Goal: Find contact information: Find contact information

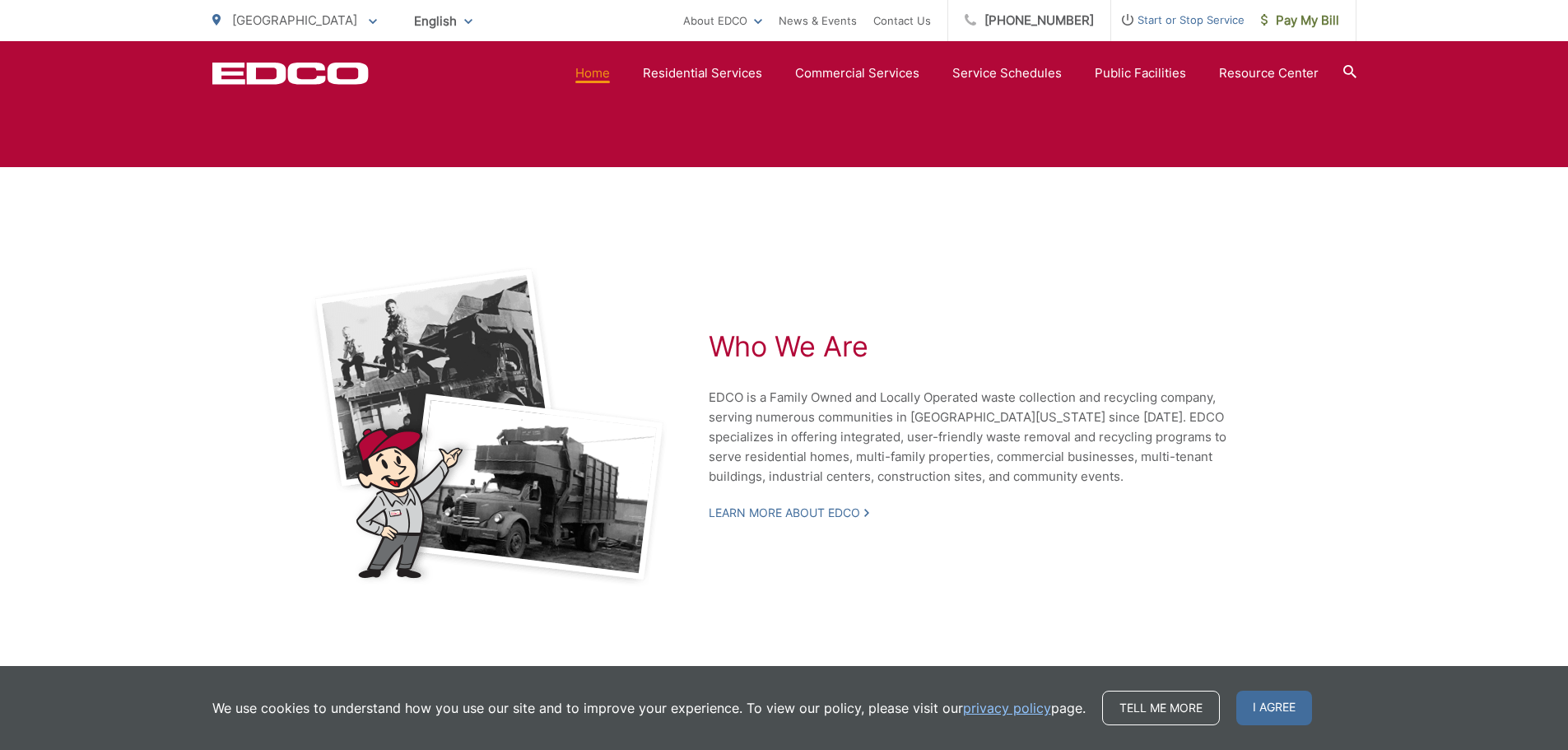
scroll to position [3519, 0]
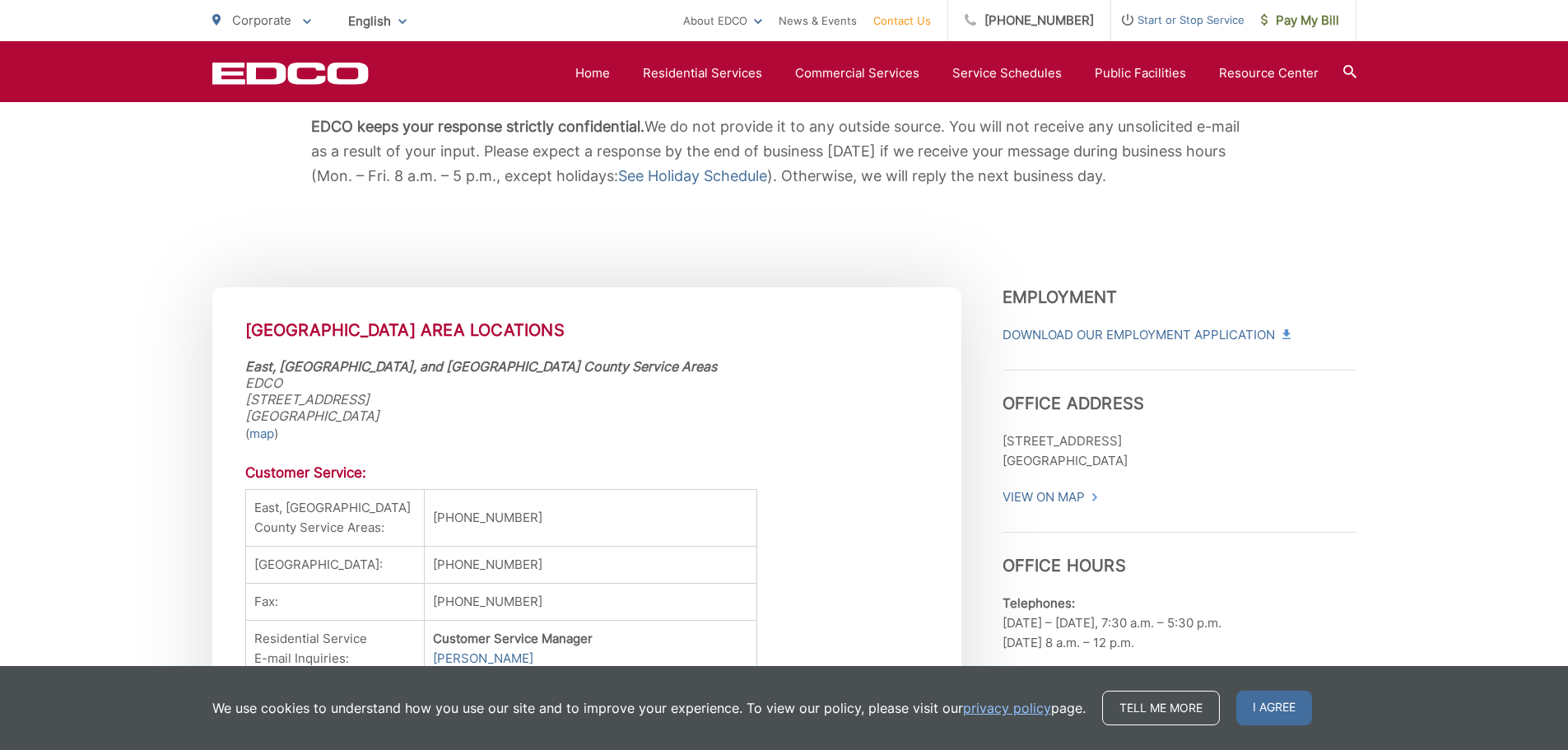
scroll to position [8, 0]
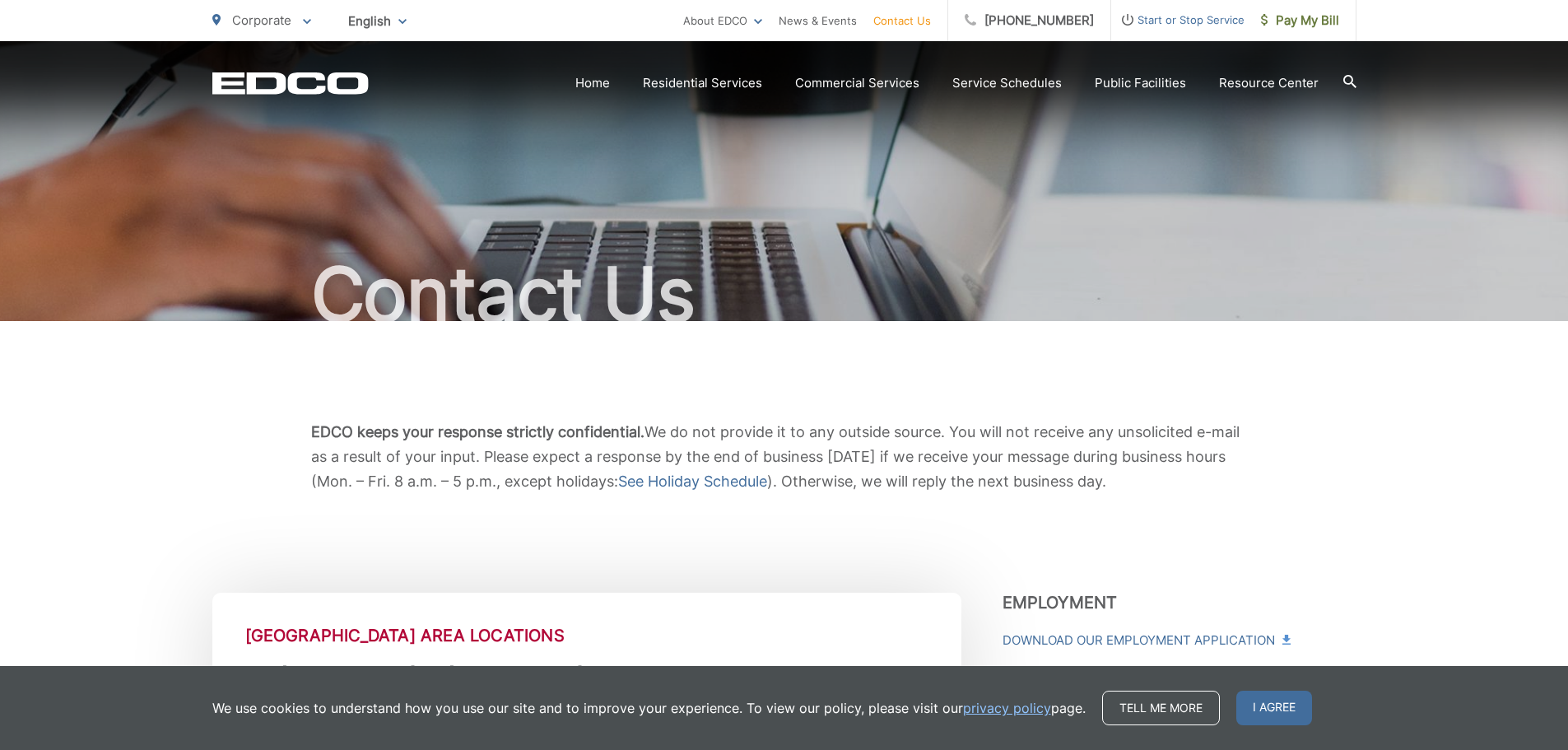
click at [928, 16] on link "Contact Us" at bounding box center [902, 20] width 58 height 20
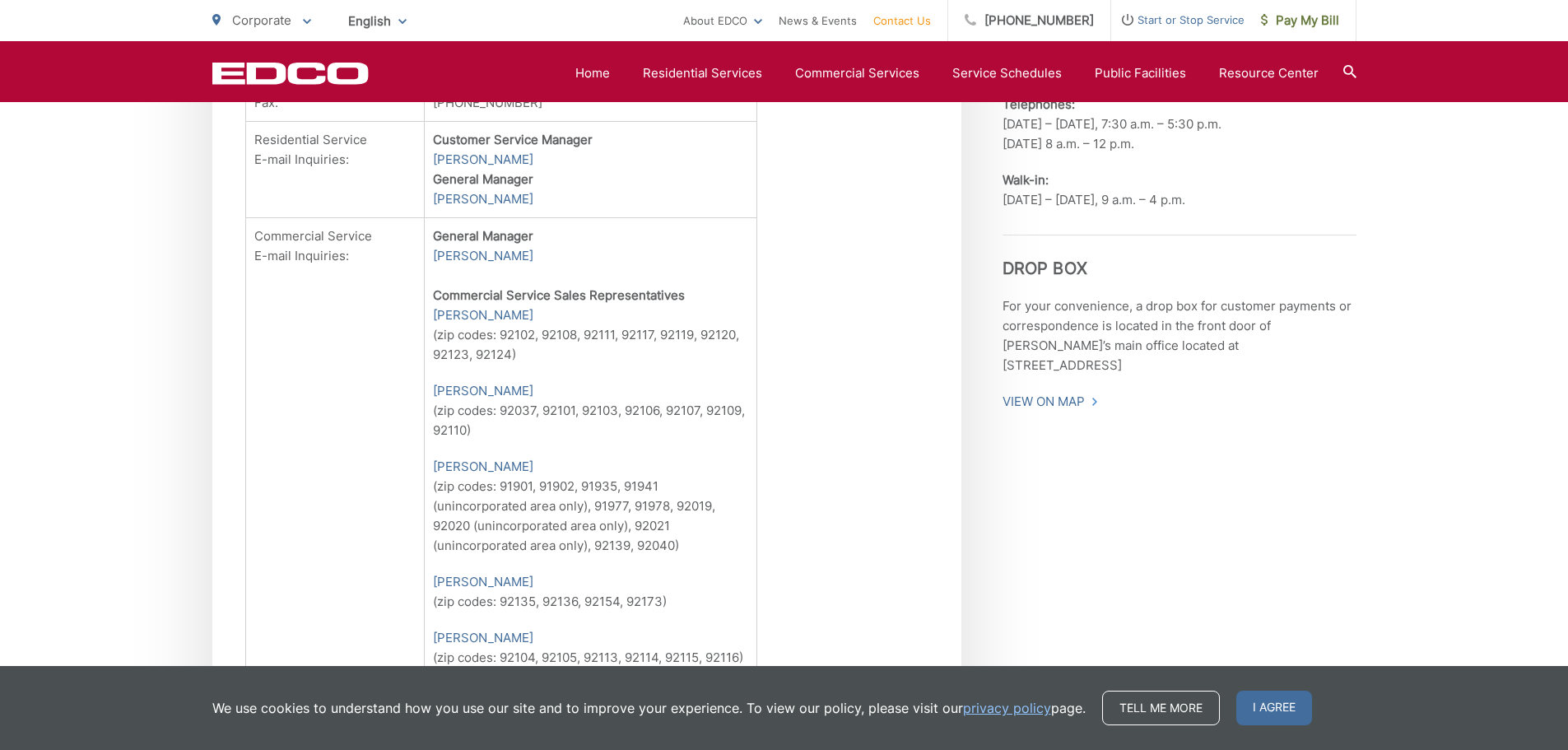
scroll to position [576, 0]
